Goal: Information Seeking & Learning: Understand process/instructions

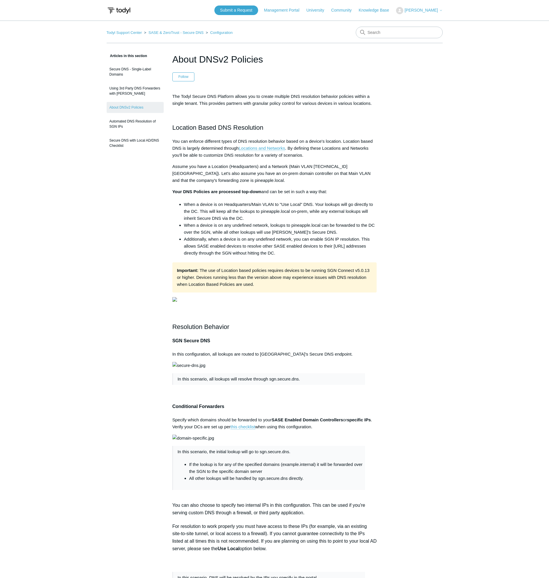
drag, startPoint x: 389, startPoint y: 25, endPoint x: 388, endPoint y: 33, distance: 7.7
click at [386, 35] on input "Search" at bounding box center [399, 33] width 87 height 12
click at [130, 33] on link "Todyl Support Center" at bounding box center [124, 32] width 35 height 4
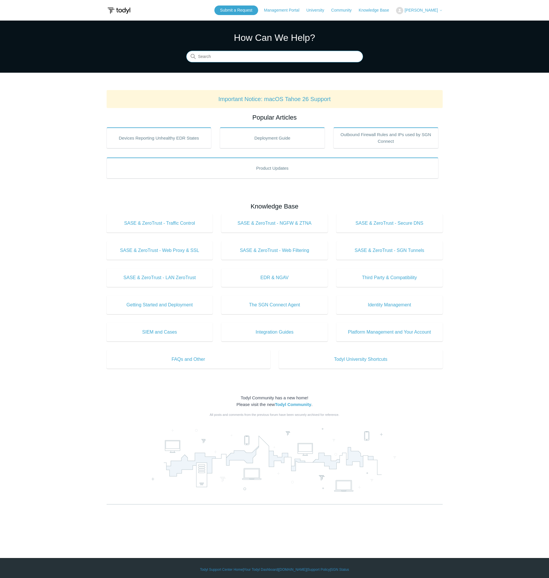
click at [278, 57] on input "Search" at bounding box center [274, 57] width 177 height 12
click at [272, 137] on link "Deployment Guide" at bounding box center [272, 137] width 105 height 21
click at [377, 138] on link "Outbound Firewall Rules and IPs used by SGN Connect" at bounding box center [385, 137] width 105 height 21
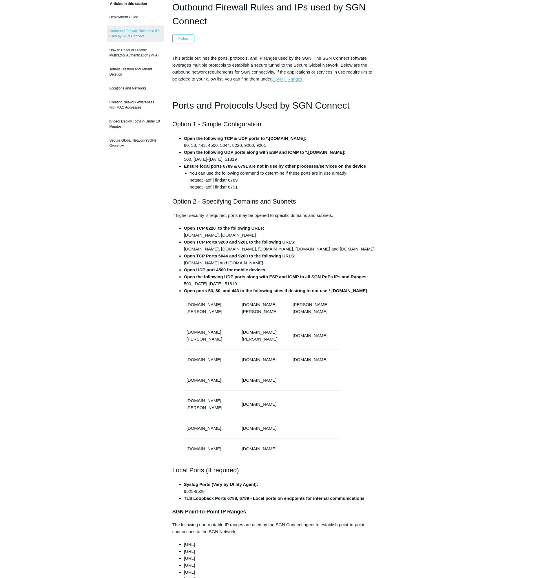
scroll to position [58, 0]
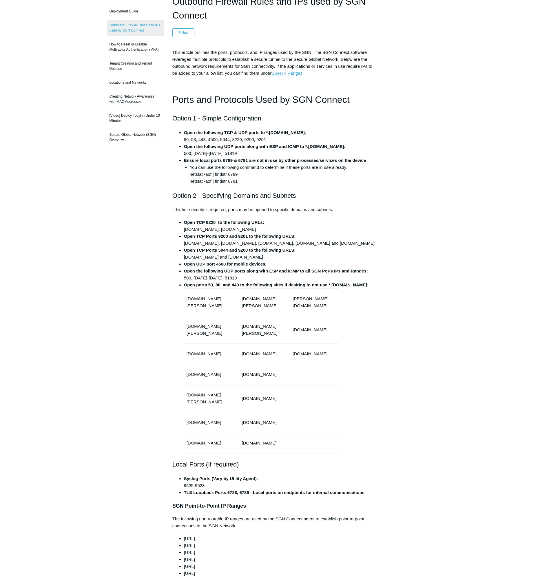
click at [224, 146] on strong "Open the following UDP ports along with ESP and ICMP to *.[DOMAIN_NAME]:" at bounding box center [265, 146] width 162 height 5
click at [247, 137] on li "Open the following TCP & UDP ports to *.[DOMAIN_NAME]: 80, 53, 443, 4500, 5044,…" at bounding box center [280, 136] width 193 height 14
click at [229, 142] on li "Open the following TCP & UDP ports to *.[DOMAIN_NAME]: 80, 53, 443, 4500, 5044,…" at bounding box center [280, 136] width 193 height 14
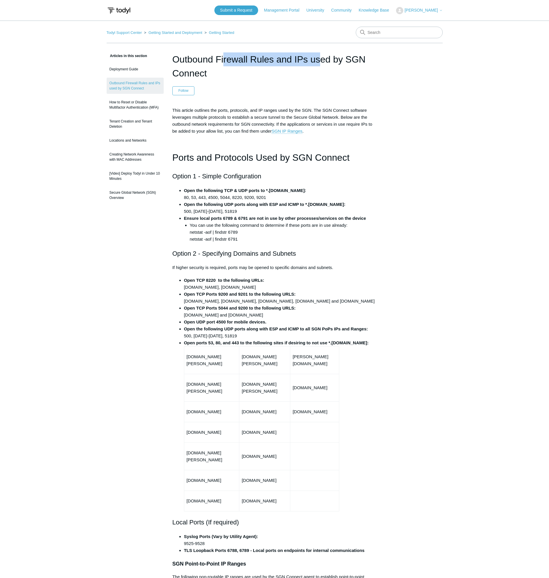
drag, startPoint x: 173, startPoint y: 57, endPoint x: 272, endPoint y: 62, distance: 99.1
click at [272, 62] on h1 "Outbound Firewall Rules and IPs used by SGN Connect" at bounding box center [274, 66] width 204 height 28
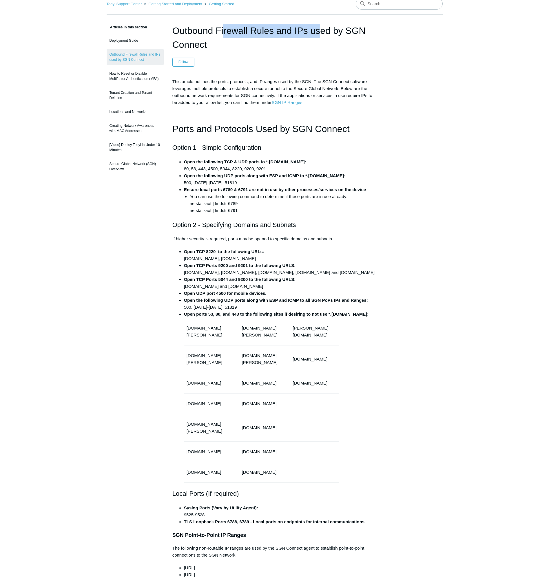
scroll to position [29, 0]
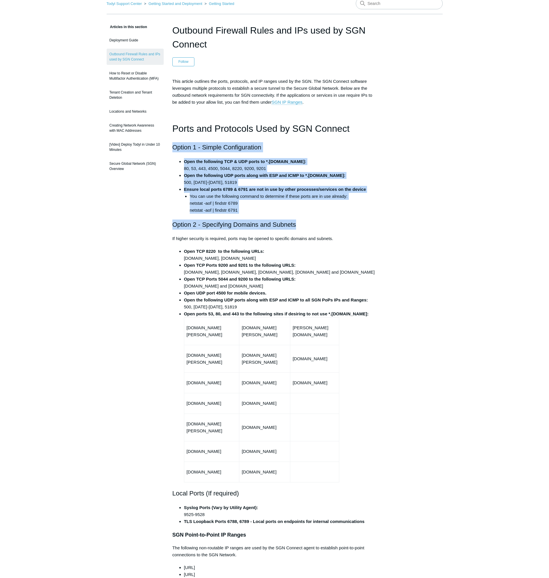
drag, startPoint x: 174, startPoint y: 146, endPoint x: 327, endPoint y: 228, distance: 174.1
drag, startPoint x: 327, startPoint y: 228, endPoint x: 247, endPoint y: 177, distance: 94.7
click at [247, 177] on strong "Open the following UDP ports along with ESP and ICMP to *.[DOMAIN_NAME]:" at bounding box center [265, 175] width 162 height 5
drag, startPoint x: 173, startPoint y: 142, endPoint x: 296, endPoint y: 217, distance: 143.5
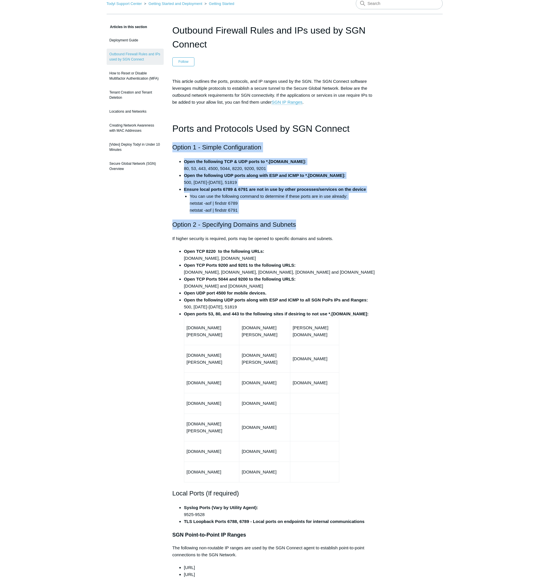
click at [259, 212] on li "You can use the following command to determine if these ports are in use alread…" at bounding box center [283, 203] width 187 height 21
click at [185, 149] on h2 "Option 1 - Simple Configuration" at bounding box center [274, 147] width 204 height 10
drag, startPoint x: 172, startPoint y: 146, endPoint x: 242, endPoint y: 212, distance: 96.1
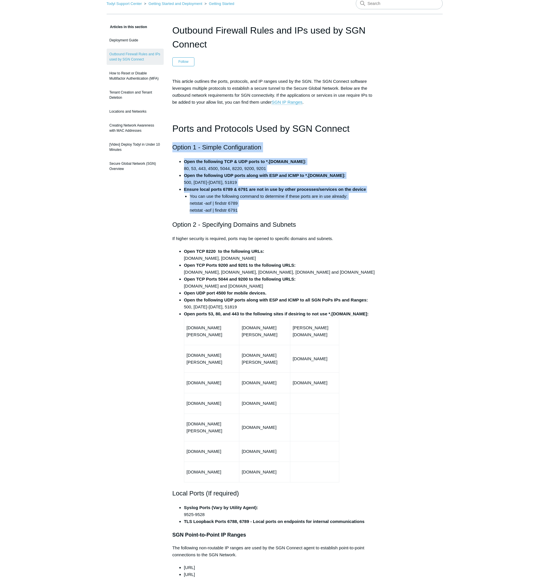
drag, startPoint x: 242, startPoint y: 212, endPoint x: 332, endPoint y: 197, distance: 91.2
click at [332, 197] on li "You can use the following command to determine if these ports are in use alread…" at bounding box center [283, 203] width 187 height 21
drag, startPoint x: 184, startPoint y: 159, endPoint x: 239, endPoint y: 211, distance: 76.0
click at [239, 211] on ul "Open the following TCP & UDP ports to *.[DOMAIN_NAME]: 80, 53, 443, 4500, 5044,…" at bounding box center [277, 186] width 199 height 56
drag, startPoint x: 239, startPoint y: 211, endPoint x: 307, endPoint y: 202, distance: 68.4
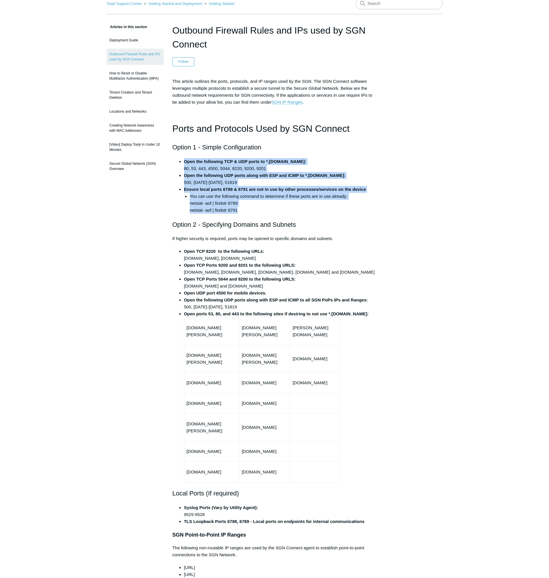
click at [307, 202] on li "You can use the following command to determine if these ports are in use alread…" at bounding box center [283, 203] width 187 height 21
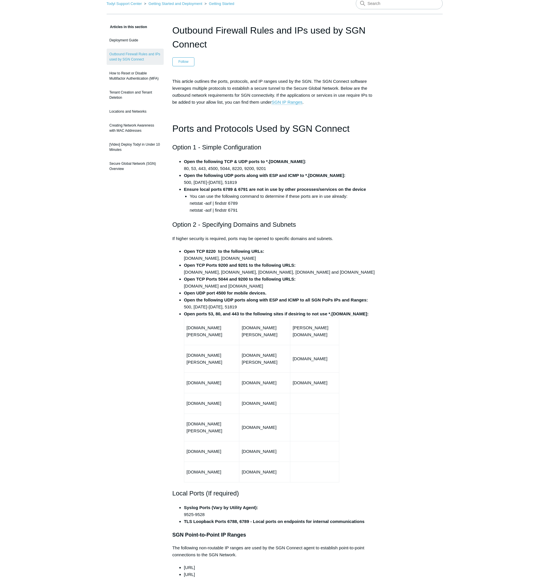
click at [262, 203] on li "You can use the following command to determine if these ports are in use alread…" at bounding box center [283, 203] width 187 height 21
click at [343, 210] on li "You can use the following command to determine if these ports are in use alread…" at bounding box center [283, 203] width 187 height 21
click at [205, 235] on p "If higher security is required, ports may be opened to specific domains and sub…" at bounding box center [274, 238] width 204 height 7
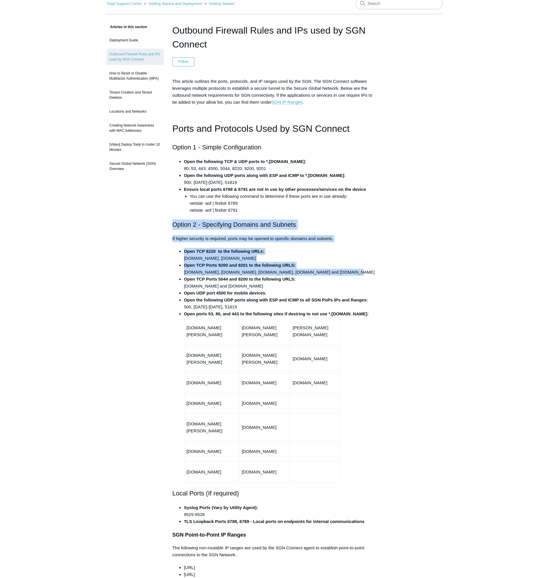
drag, startPoint x: 171, startPoint y: 226, endPoint x: 314, endPoint y: 270, distance: 149.4
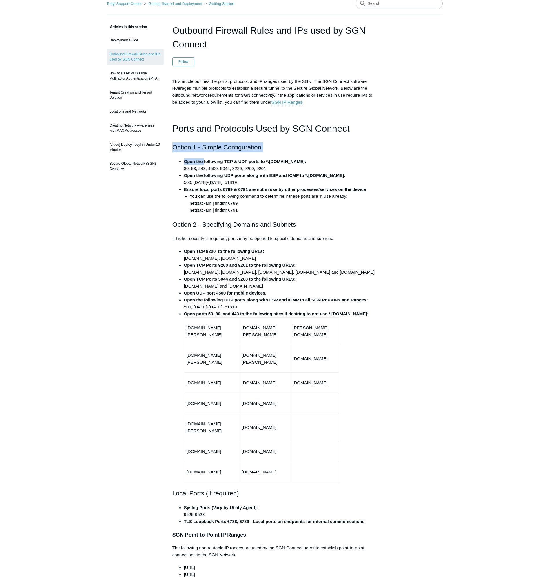
drag, startPoint x: 173, startPoint y: 147, endPoint x: 213, endPoint y: 161, distance: 42.6
drag, startPoint x: 213, startPoint y: 161, endPoint x: 230, endPoint y: 180, distance: 25.4
click at [230, 180] on li "Open the following UDP ports along with ESP and ICMP to *.[DOMAIN_NAME]: 500, […" at bounding box center [280, 179] width 193 height 14
click at [194, 161] on strong "Open the following TCP & UDP ports to *.[DOMAIN_NAME]:" at bounding box center [245, 161] width 122 height 5
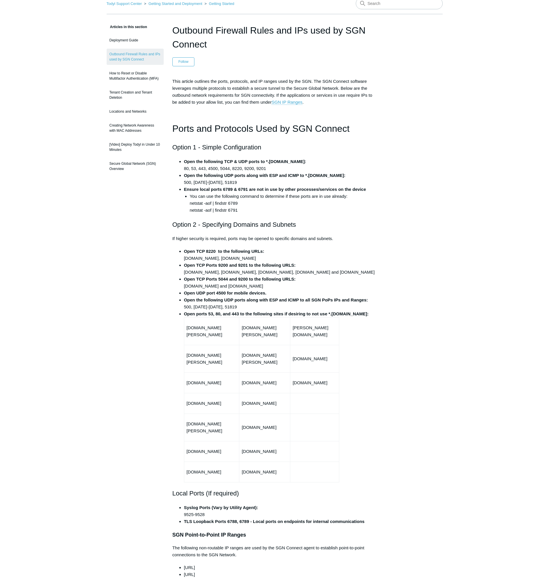
click at [249, 168] on li "Open the following TCP & UDP ports to *.[DOMAIN_NAME]: 80, 53, 443, 4500, 5044,…" at bounding box center [280, 165] width 193 height 14
click at [250, 171] on li "Open the following TCP & UDP ports to *.[DOMAIN_NAME]: 80, 53, 443, 4500, 5044,…" at bounding box center [280, 165] width 193 height 14
click at [243, 162] on strong "Open the following TCP & UDP ports to *.[DOMAIN_NAME]:" at bounding box center [245, 161] width 122 height 5
click at [226, 173] on strong "Open the following UDP ports along with ESP and ICMP to *.[DOMAIN_NAME]:" at bounding box center [265, 175] width 162 height 5
click at [192, 182] on li "Open the following UDP ports along with ESP and ICMP to *.[DOMAIN_NAME]: 500, […" at bounding box center [280, 179] width 193 height 14
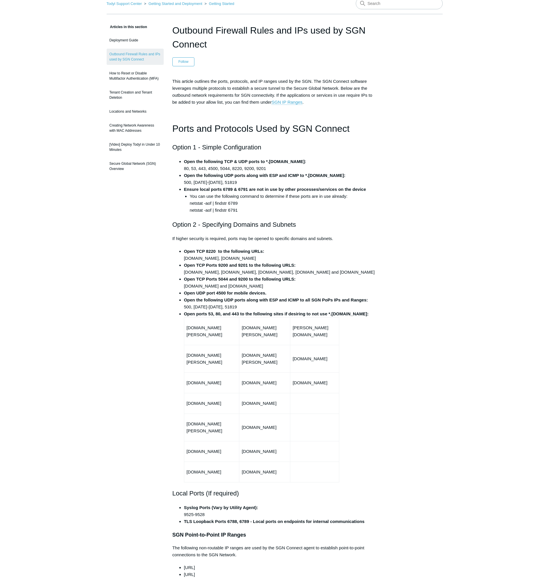
drag, startPoint x: 192, startPoint y: 182, endPoint x: 195, endPoint y: 183, distance: 3.8
click at [195, 183] on li "Open the following UDP ports along with ESP and ICMP to *.[DOMAIN_NAME]: 500, […" at bounding box center [280, 179] width 193 height 14
drag, startPoint x: 194, startPoint y: 183, endPoint x: 213, endPoint y: 185, distance: 19.8
click at [213, 185] on li "Open the following UDP ports along with ESP and ICMP to *.[DOMAIN_NAME]: 500, […" at bounding box center [280, 179] width 193 height 14
copy li "[DATE]-[DATE]"
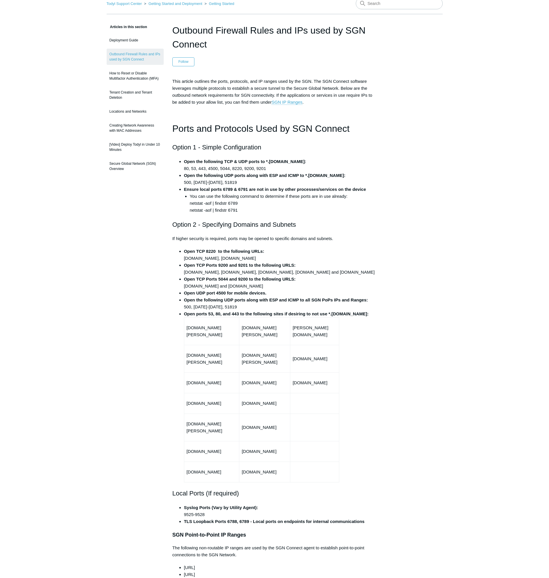
click at [232, 202] on li "You can use the following command to determine if these ports are in use alread…" at bounding box center [283, 203] width 187 height 21
click at [254, 172] on li "Open the following UDP ports along with ESP and ICMP to *.[DOMAIN_NAME]: 500, […" at bounding box center [280, 179] width 193 height 14
click at [186, 174] on strong "Open the following UDP ports along with ESP and ICMP to *.[DOMAIN_NAME]:" at bounding box center [265, 175] width 162 height 5
click at [186, 167] on li "Open the following TCP & UDP ports to *.[DOMAIN_NAME]: 80, 53, 443, 4500, 5044,…" at bounding box center [280, 165] width 193 height 14
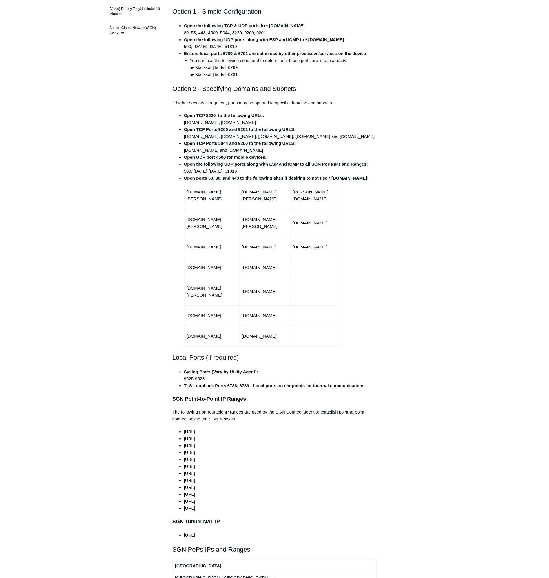
scroll to position [232, 0]
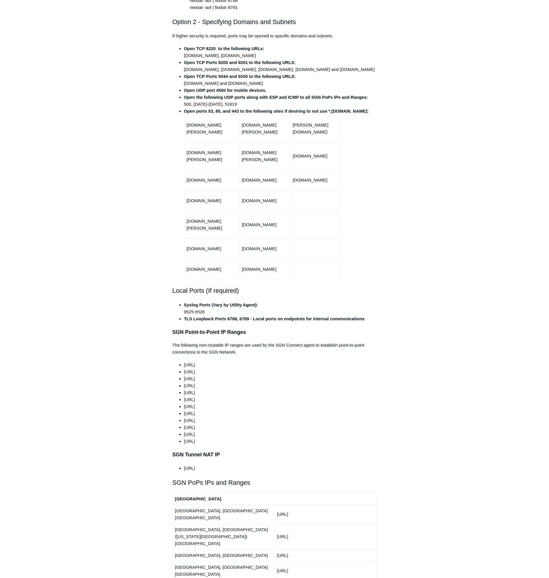
click at [226, 342] on p "The following non-routable IP ranges are used by the SGN Connect agent to estab…" at bounding box center [274, 349] width 204 height 14
click at [197, 342] on p "The following non-routable IP ranges are used by the SGN Connect agent to estab…" at bounding box center [274, 349] width 204 height 14
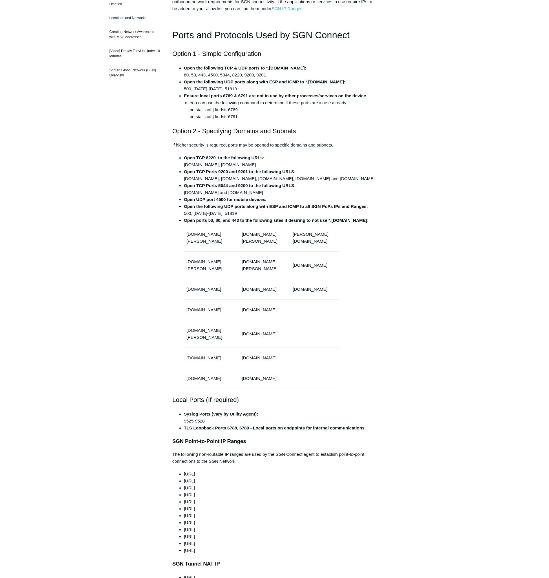
scroll to position [58, 0]
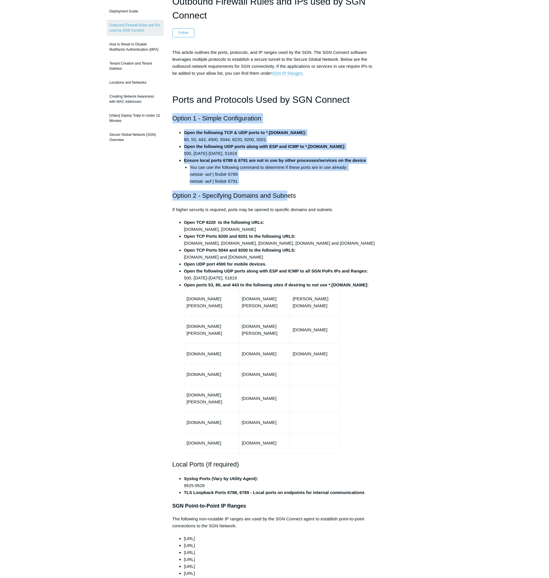
drag, startPoint x: 172, startPoint y: 116, endPoint x: 289, endPoint y: 185, distance: 135.5
click at [261, 181] on li "You can use the following command to determine if these ports are in use alread…" at bounding box center [283, 174] width 187 height 21
drag, startPoint x: 175, startPoint y: 115, endPoint x: 241, endPoint y: 182, distance: 93.8
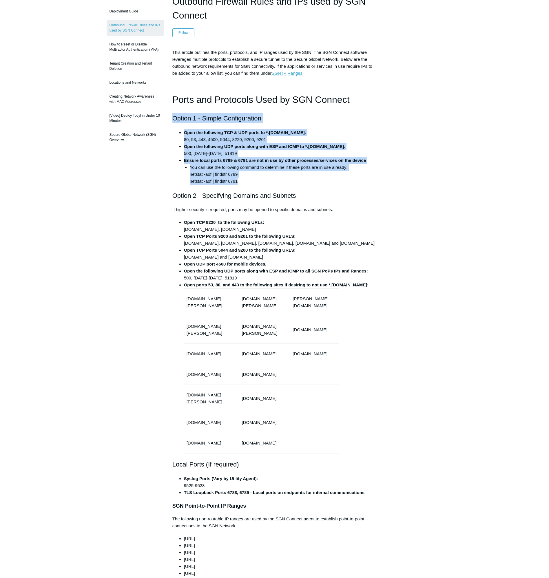
click at [196, 122] on h2 "Option 1 - Simple Configuration" at bounding box center [274, 118] width 204 height 10
drag, startPoint x: 172, startPoint y: 118, endPoint x: 243, endPoint y: 182, distance: 96.0
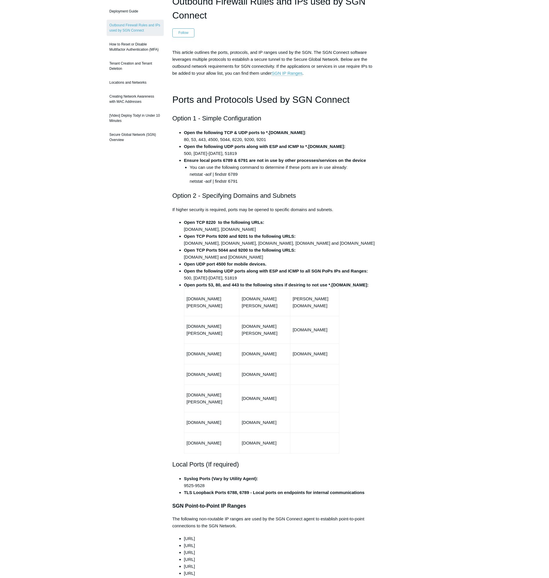
click at [356, 183] on li "You can use the following command to determine if these ports are in use alread…" at bounding box center [283, 174] width 187 height 21
